Goal: Register for event/course: Sign up to attend an event or enroll in a course

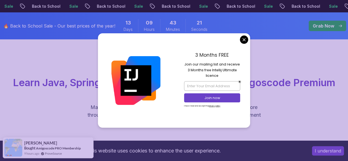
scroll to position [23, 0]
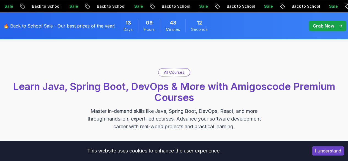
scroll to position [17, 0]
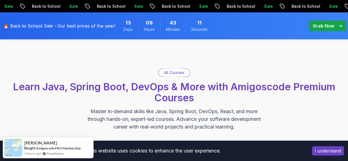
click at [172, 72] on p "All Courses" at bounding box center [174, 73] width 20 height 6
click at [169, 72] on p "All Courses" at bounding box center [174, 73] width 20 height 6
click at [175, 95] on span "Learn Java, Spring Boot, DevOps & More with Amigoscode Premium Courses" at bounding box center [174, 92] width 322 height 23
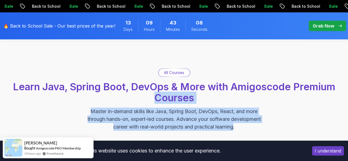
drag, startPoint x: 175, startPoint y: 95, endPoint x: 231, endPoint y: 135, distance: 68.4
click at [231, 135] on div "All Courses Learn Java, Spring Boot, DevOps & More with Amigoscode Premium Cour…" at bounding box center [174, 99] width 348 height 115
click at [335, 151] on button "I understand" at bounding box center [328, 150] width 32 height 9
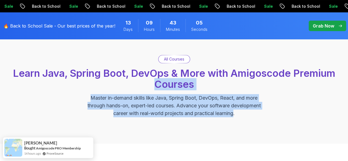
scroll to position [31, 0]
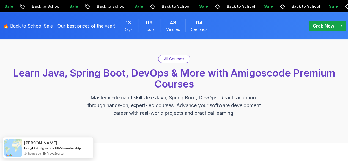
click at [170, 59] on p "All Courses" at bounding box center [174, 59] width 20 height 6
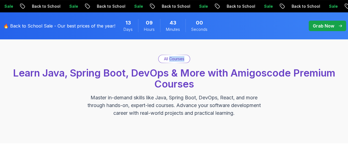
click at [170, 59] on p "All Courses" at bounding box center [174, 59] width 20 height 6
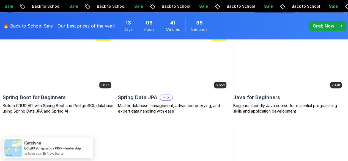
scroll to position [300, 0]
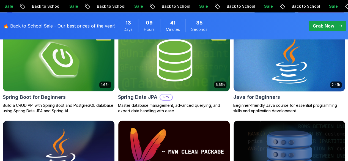
click at [298, 45] on img at bounding box center [289, 59] width 117 height 65
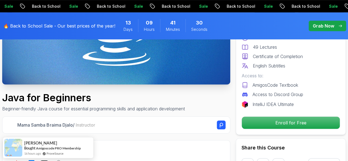
scroll to position [116, 0]
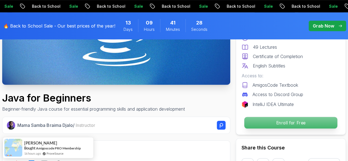
click at [273, 120] on p "Enroll for Free" at bounding box center [290, 123] width 93 height 12
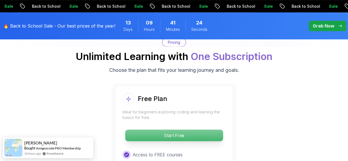
scroll to position [1161, 0]
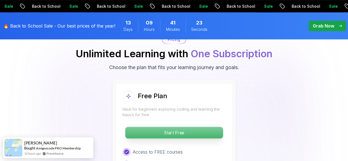
click at [208, 127] on p "Start Free" at bounding box center [174, 133] width 98 height 12
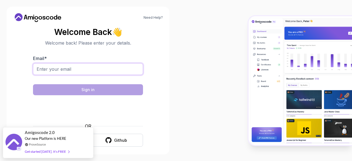
click at [105, 70] on input "Email *" at bounding box center [88, 69] width 110 height 12
type input "prachikugaonkar59@gmail.com"
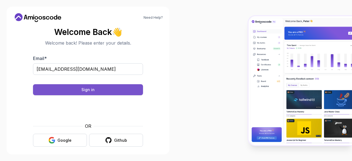
click at [116, 90] on button "Sign in" at bounding box center [88, 89] width 110 height 11
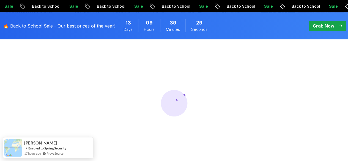
scroll to position [37, 0]
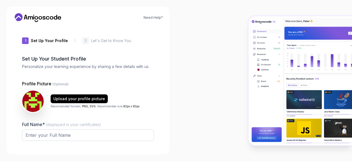
type input "sturdymongooseab23b"
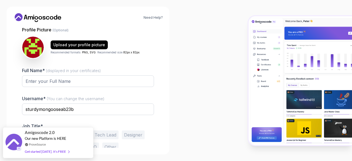
scroll to position [68, 0]
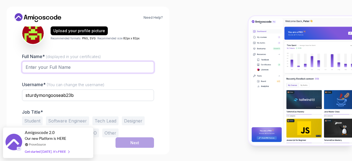
click at [113, 67] on input "Full Name* (displayed in your certificates)" at bounding box center [88, 67] width 132 height 12
type input "Prachi Kugaonkar"
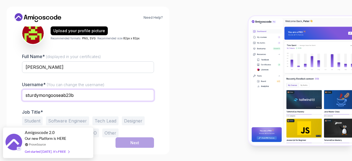
click at [82, 95] on input "sturdymongooseab23b" at bounding box center [88, 95] width 132 height 12
type input "s"
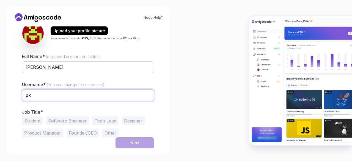
type input "pk"
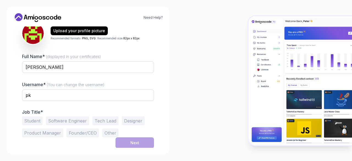
click at [80, 121] on button "Software Engineer" at bounding box center [67, 120] width 43 height 9
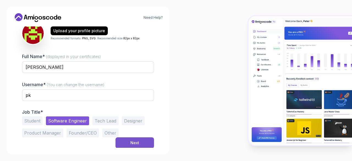
click at [135, 144] on div "Next" at bounding box center [134, 143] width 9 height 6
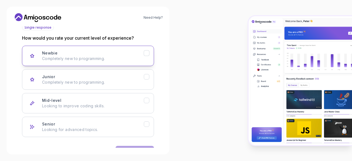
click at [144, 56] on button "Newbie Completely new to programming." at bounding box center [88, 56] width 132 height 20
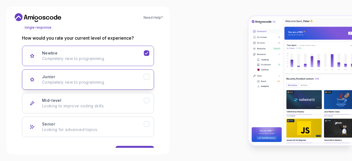
click at [150, 77] on button "Junior Completely new to programming." at bounding box center [88, 79] width 132 height 20
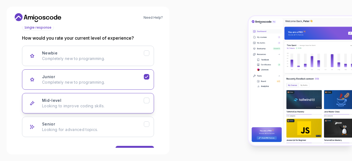
click at [151, 97] on button "Mid-level Looking to improve coding skills." at bounding box center [88, 103] width 132 height 20
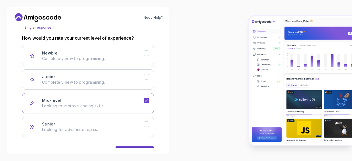
click at [181, 56] on div at bounding box center [264, 80] width 176 height 161
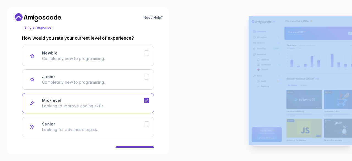
click at [181, 56] on div at bounding box center [264, 80] width 176 height 161
click at [150, 100] on button "Mid-level Looking to improve coding skills." at bounding box center [88, 103] width 132 height 20
click at [145, 99] on icon "Mid-level" at bounding box center [146, 100] width 5 height 5
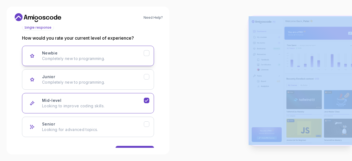
click at [146, 51] on icon "Newbie" at bounding box center [146, 53] width 5 height 5
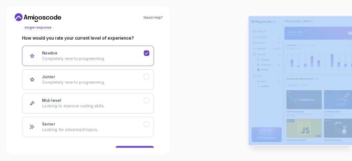
click at [131, 147] on button "Next" at bounding box center [135, 151] width 39 height 11
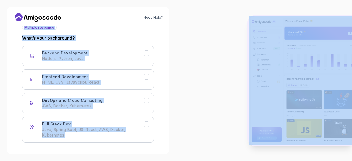
click at [195, 76] on div at bounding box center [264, 80] width 176 height 161
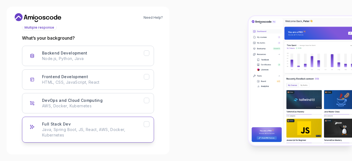
click at [145, 125] on icon "Full Stack Dev" at bounding box center [146, 124] width 5 height 5
click at [22, 117] on button "Full Stack Dev Java, Spring Boot, JS, React, AWS, Docker, Kubernetes" at bounding box center [88, 130] width 132 height 26
click at [146, 122] on icon "Full Stack Dev" at bounding box center [146, 124] width 5 height 5
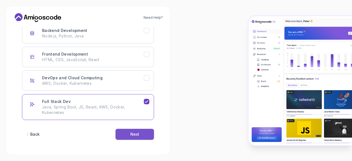
click at [136, 137] on button "Next" at bounding box center [135, 134] width 39 height 11
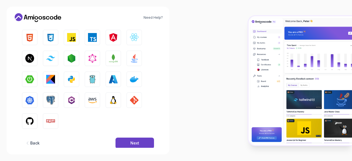
click at [79, 45] on div "HTML CSS JavaScript TypeScript Angular React.js Next.js Tailwind CSS Node.js Gr…" at bounding box center [88, 79] width 132 height 99
click at [132, 59] on img "button" at bounding box center [134, 58] width 9 height 9
click at [32, 79] on img "button" at bounding box center [29, 79] width 9 height 9
click at [112, 81] on img "button" at bounding box center [113, 79] width 9 height 9
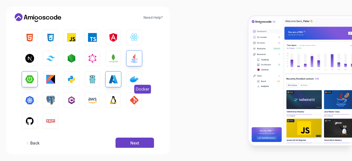
click at [132, 81] on img "button" at bounding box center [134, 79] width 9 height 9
click at [128, 107] on button "GIT" at bounding box center [134, 99] width 15 height 15
click at [90, 102] on img "button" at bounding box center [92, 100] width 9 height 9
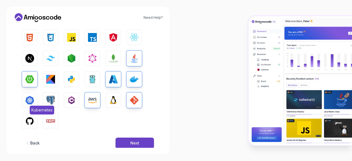
click at [31, 100] on img "button" at bounding box center [29, 100] width 9 height 9
click at [31, 127] on span "GitHub" at bounding box center [37, 131] width 15 height 9
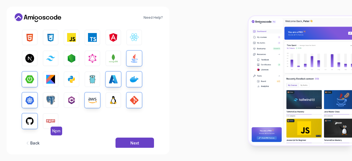
click at [50, 125] on button "Npm" at bounding box center [50, 120] width 15 height 15
click at [111, 59] on img "button" at bounding box center [113, 58] width 9 height 9
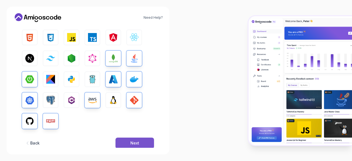
click at [139, 146] on div "Next" at bounding box center [134, 143] width 9 height 6
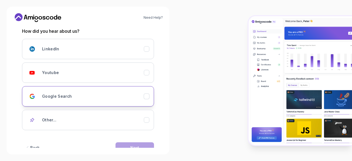
scroll to position [78, 0]
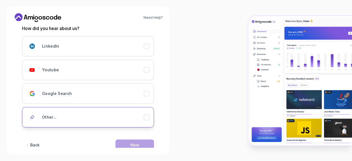
click at [152, 117] on button "Other..." at bounding box center [88, 117] width 132 height 20
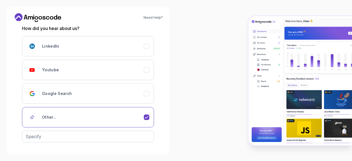
scroll to position [97, 0]
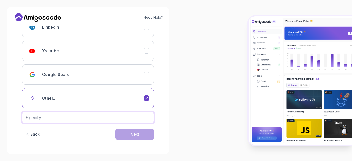
click at [103, 115] on input "text" at bounding box center [88, 118] width 132 height 12
type input "chat gpt"
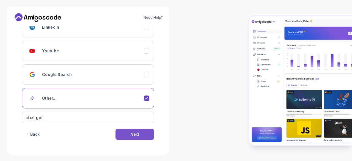
click at [130, 135] on div "Next" at bounding box center [134, 135] width 9 height 6
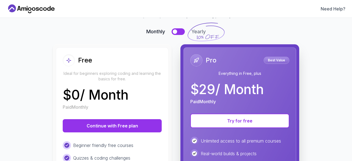
scroll to position [33, 0]
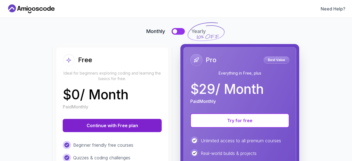
click at [123, 124] on button "Continue with Free plan" at bounding box center [112, 125] width 99 height 13
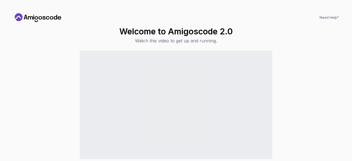
click at [336, 75] on div "Continue to Dashboard" at bounding box center [176, 116] width 326 height 130
click at [287, 84] on div "Continue to Dashboard" at bounding box center [176, 116] width 326 height 130
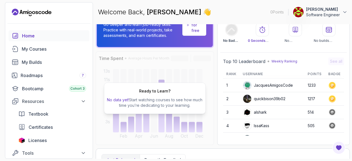
scroll to position [23, 0]
click at [31, 48] on div "My Courses" at bounding box center [54, 49] width 64 height 7
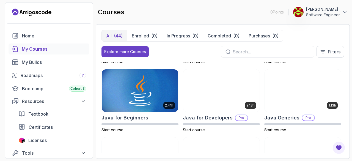
scroll to position [334, 0]
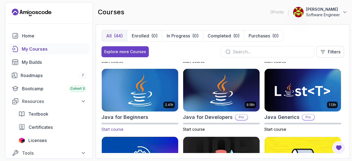
click at [136, 92] on img at bounding box center [140, 90] width 80 height 45
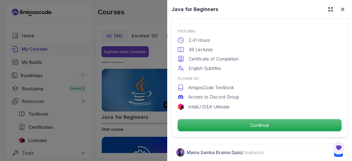
scroll to position [145, 0]
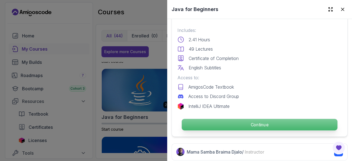
click at [238, 122] on p "Continue" at bounding box center [260, 125] width 156 height 12
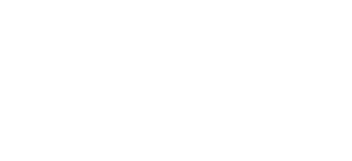
click at [284, 0] on html "3s" at bounding box center [176, 0] width 352 height 0
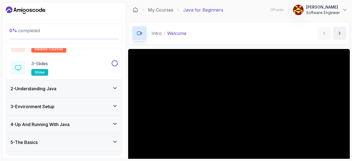
scroll to position [55, 0]
click at [116, 88] on icon at bounding box center [115, 89] width 6 height 6
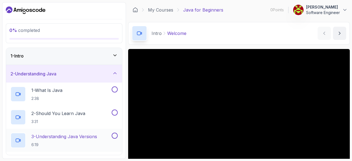
scroll to position [0, 0]
click at [115, 73] on icon at bounding box center [115, 73] width 3 height 1
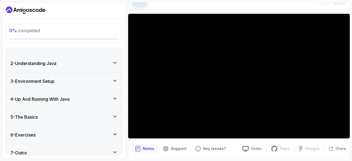
scroll to position [11, 0]
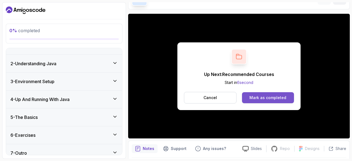
click at [255, 96] on div "Mark as completed" at bounding box center [268, 98] width 37 height 6
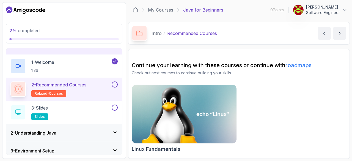
click at [114, 86] on button at bounding box center [115, 84] width 6 height 6
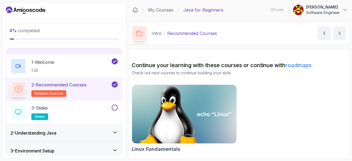
click at [200, 116] on img at bounding box center [185, 114] width 110 height 62
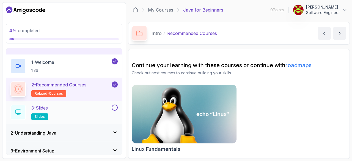
click at [97, 105] on div "3 - Slides slides" at bounding box center [60, 112] width 100 height 15
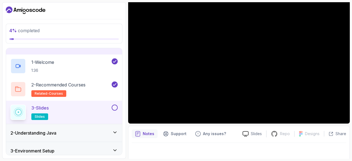
scroll to position [51, 0]
